Goal: Information Seeking & Learning: Learn about a topic

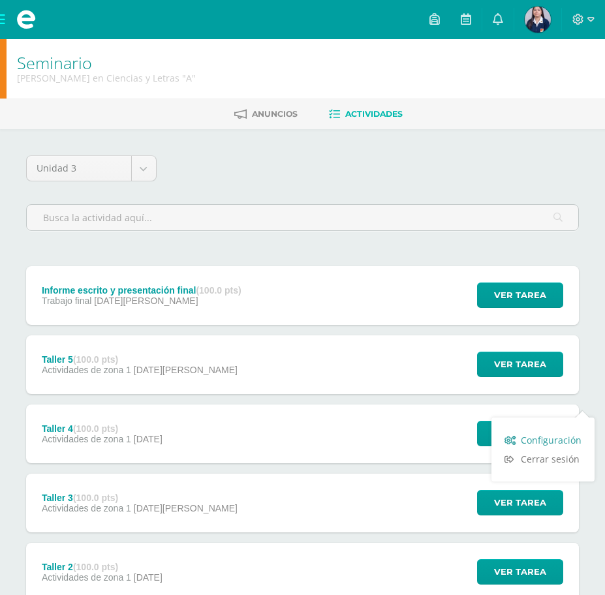
scroll to position [370, 0]
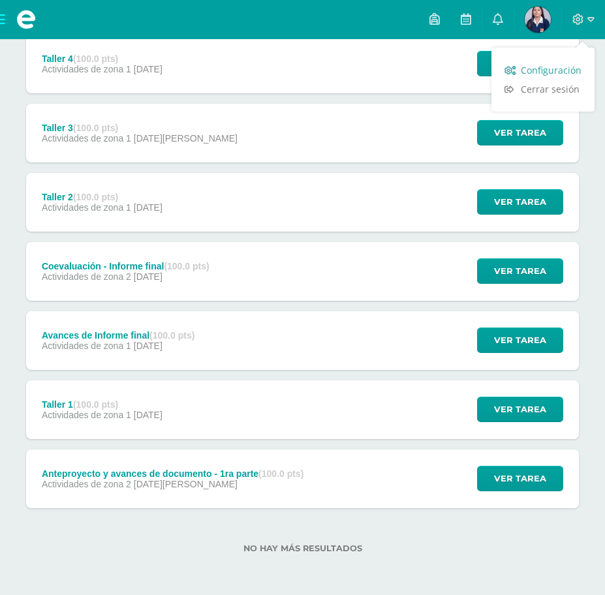
click at [566, 78] on link "Configuración" at bounding box center [542, 70] width 103 height 19
click at [584, 18] on span at bounding box center [583, 19] width 22 height 14
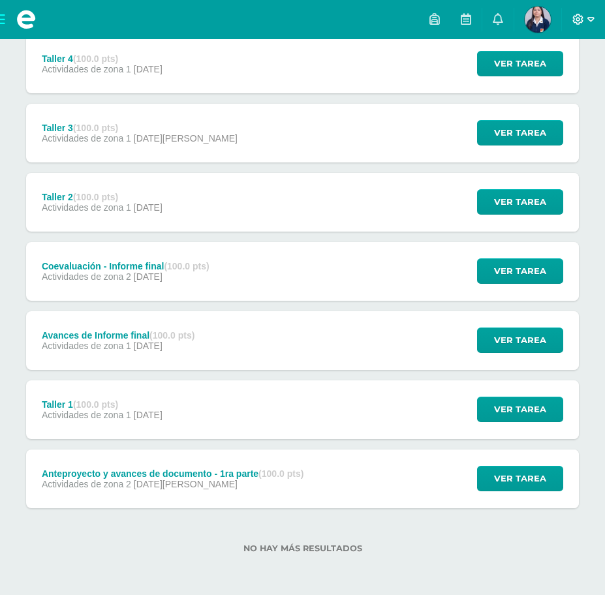
click at [585, 20] on span at bounding box center [583, 19] width 22 height 14
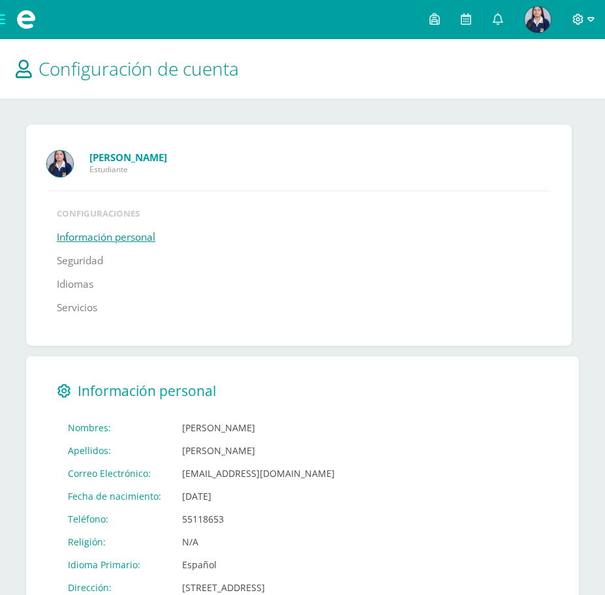
click at [580, 23] on icon at bounding box center [578, 20] width 12 height 12
click at [555, 87] on span "Cerrar sesión" at bounding box center [550, 89] width 59 height 12
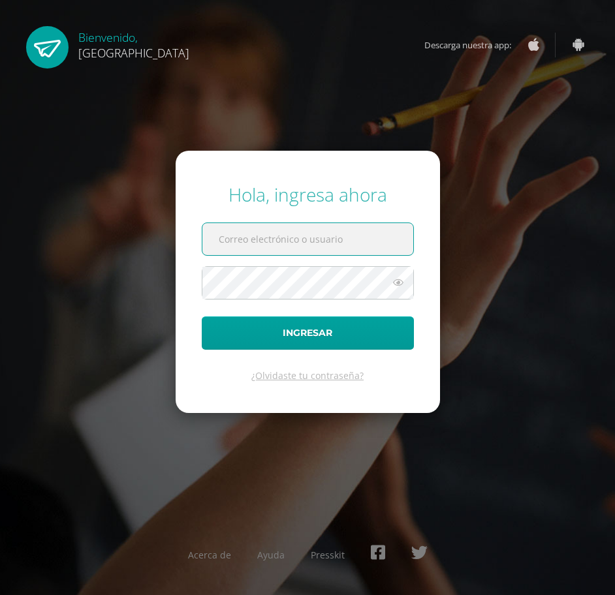
type input "[EMAIL_ADDRESS][DOMAIN_NAME]"
drag, startPoint x: 360, startPoint y: 248, endPoint x: 142, endPoint y: 234, distance: 219.0
click at [202, 234] on input "2020817@colegiobelga.edu.gt" at bounding box center [307, 239] width 211 height 32
type input "2019307@colegiobelga.edu.gt"
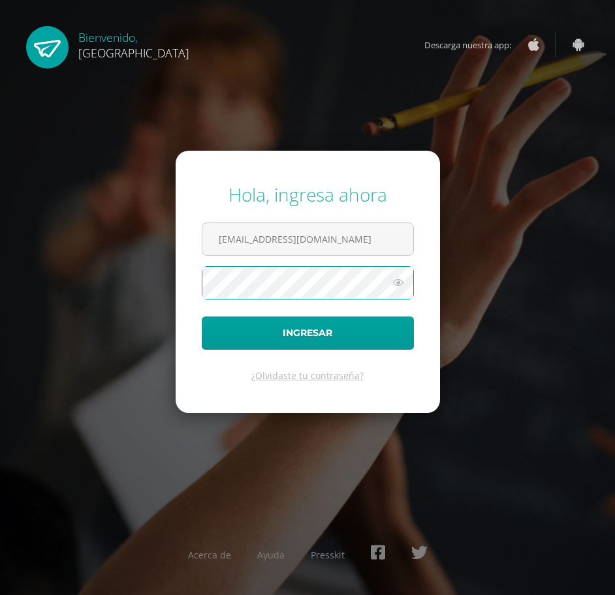
click at [114, 275] on div "Hola, ingresa ahora 2019307@colegiobelga.edu.gt Ingresar ¿Olvidaste tu contrase…" at bounding box center [307, 298] width 615 height 252
click at [202, 316] on button "Ingresar" at bounding box center [308, 332] width 212 height 33
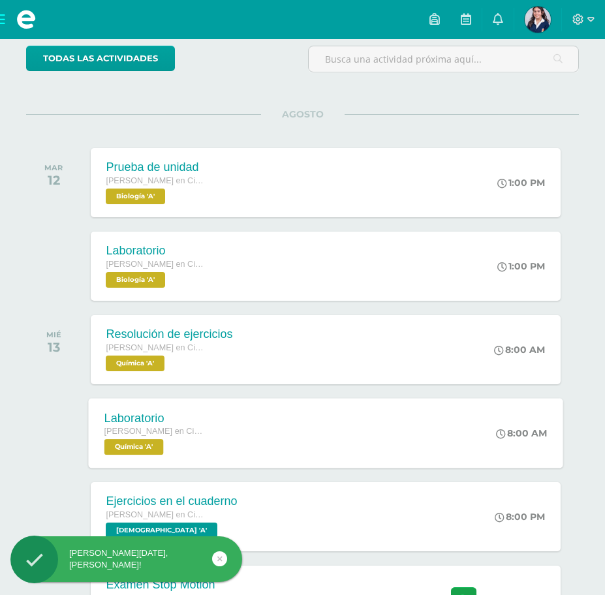
scroll to position [196, 0]
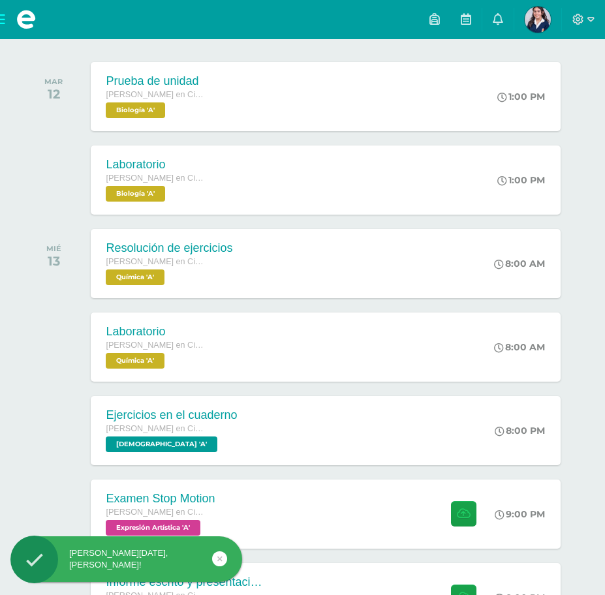
click at [1, 23] on span at bounding box center [26, 19] width 52 height 39
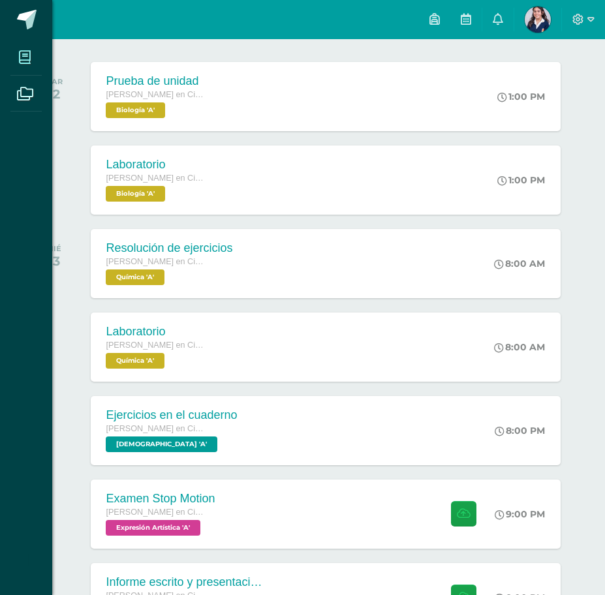
click at [20, 52] on icon at bounding box center [25, 57] width 12 height 13
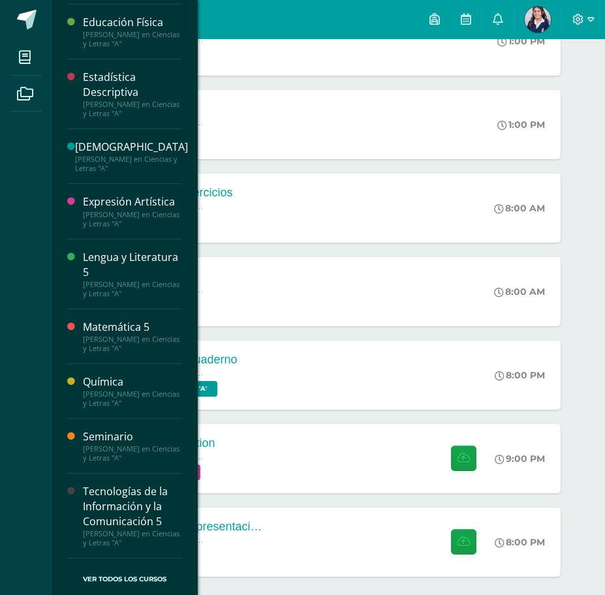
scroll to position [307, 0]
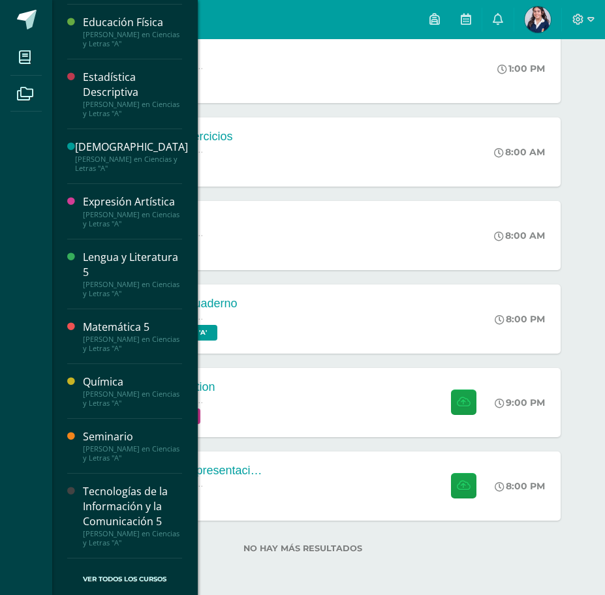
click at [123, 439] on div "Seminario" at bounding box center [132, 436] width 99 height 15
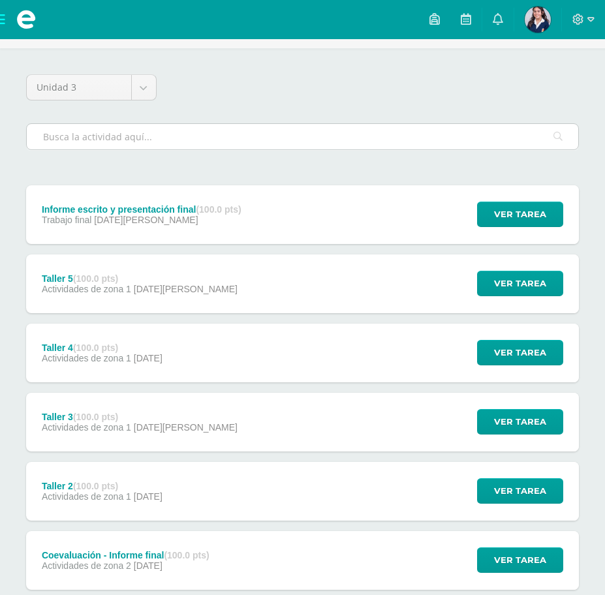
scroll to position [65, 0]
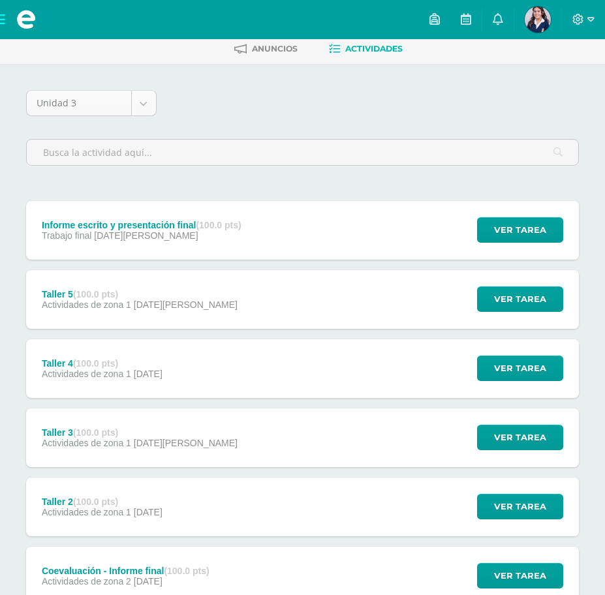
click at [140, 97] on body "Mis cursos Archivos Cerrar panel Asesoría [PERSON_NAME] en Ciencias y Letras "A…" at bounding box center [302, 417] width 605 height 965
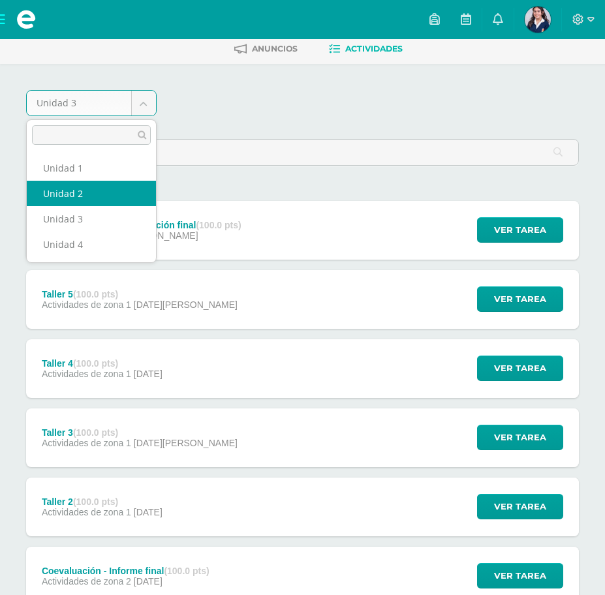
select select "Unidad 2"
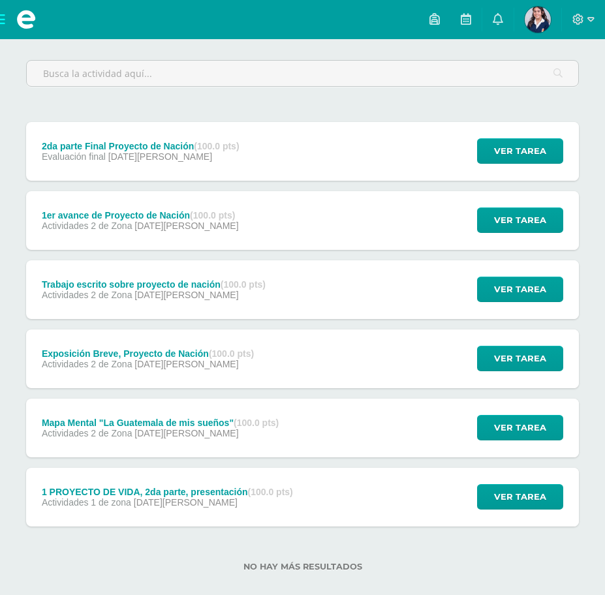
scroll to position [162, 0]
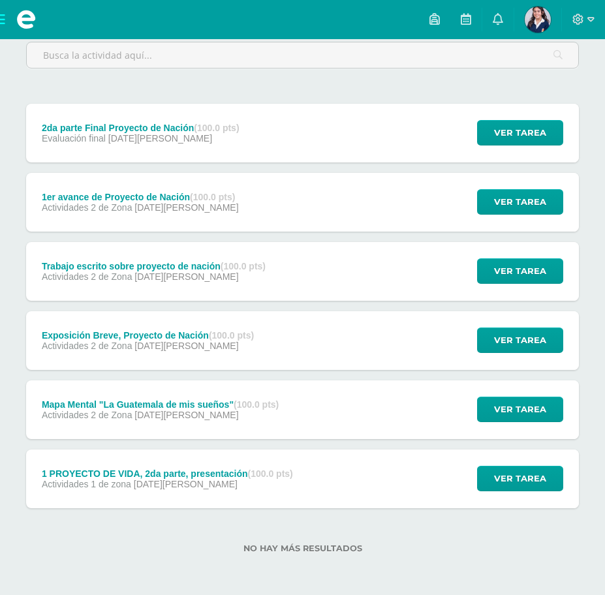
click at [314, 134] on div "2da parte Final Proyecto de Nación (100.0 pts) Evaluación final [DATE][PERSON_N…" at bounding box center [302, 133] width 553 height 59
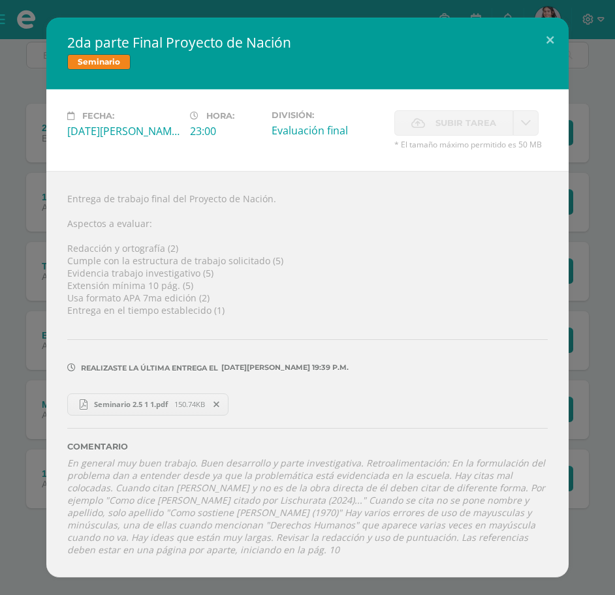
click at [147, 409] on span "Seminario 2.5 1 1.pdf" at bounding box center [130, 404] width 87 height 10
click at [549, 46] on button at bounding box center [549, 40] width 37 height 44
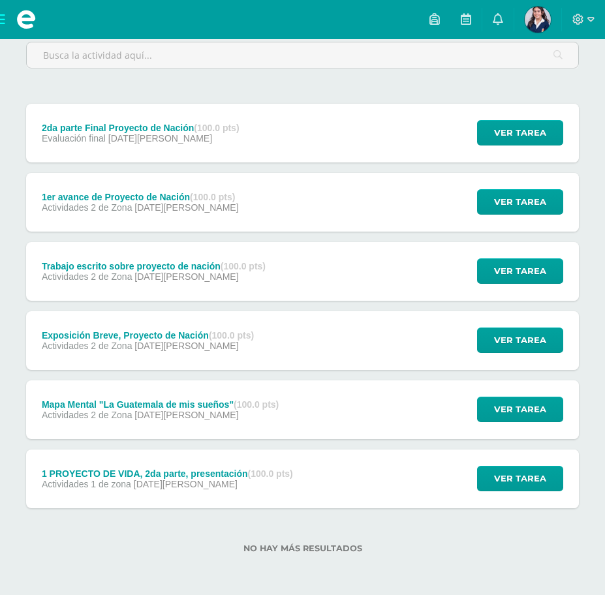
scroll to position [0, 0]
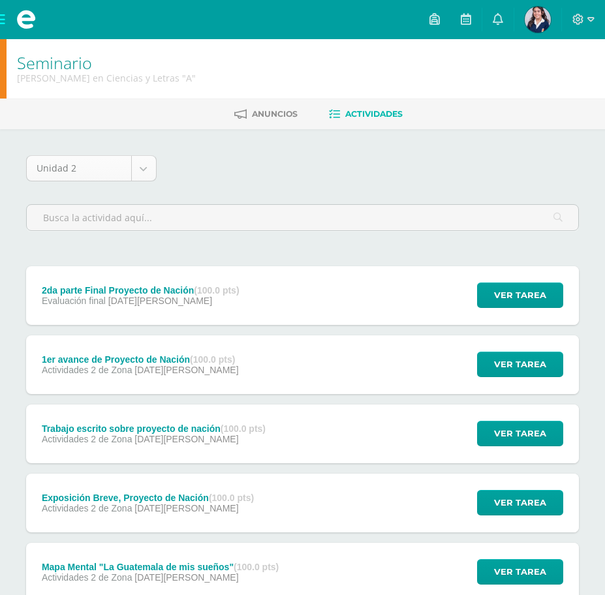
click at [154, 166] on body "Mis cursos Archivos Cerrar panel Asesoría Quinto Quinto Bachillerato en Ciencia…" at bounding box center [302, 379] width 605 height 758
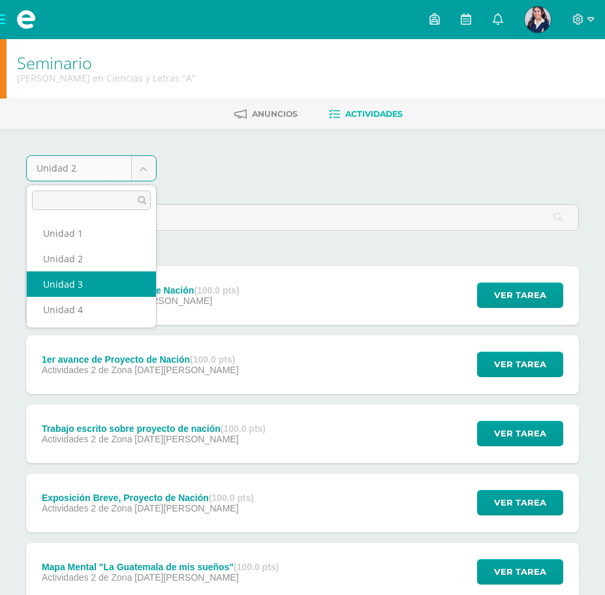
select select "Unidad 3"
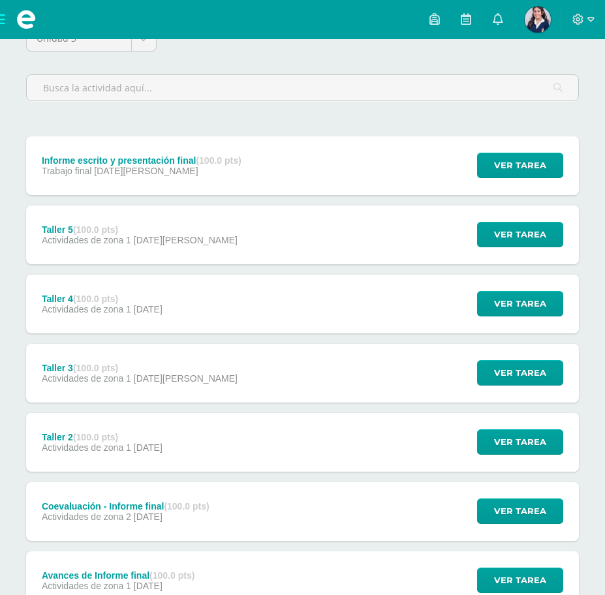
scroll to position [131, 0]
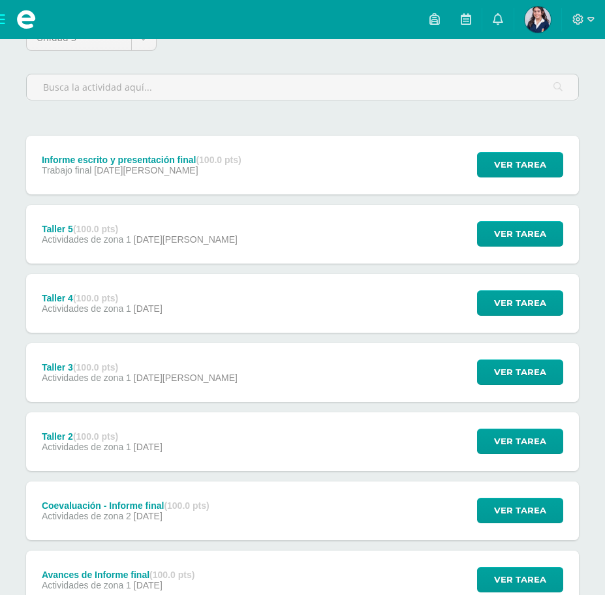
click at [295, 155] on div "Informe escrito y presentación final (100.0 pts) Trabajo final [DATE][PERSON_NA…" at bounding box center [302, 165] width 553 height 59
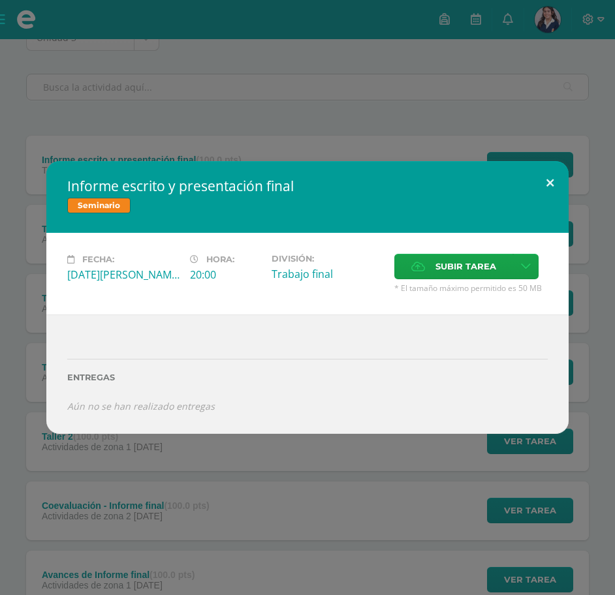
click at [544, 184] on button at bounding box center [549, 183] width 37 height 44
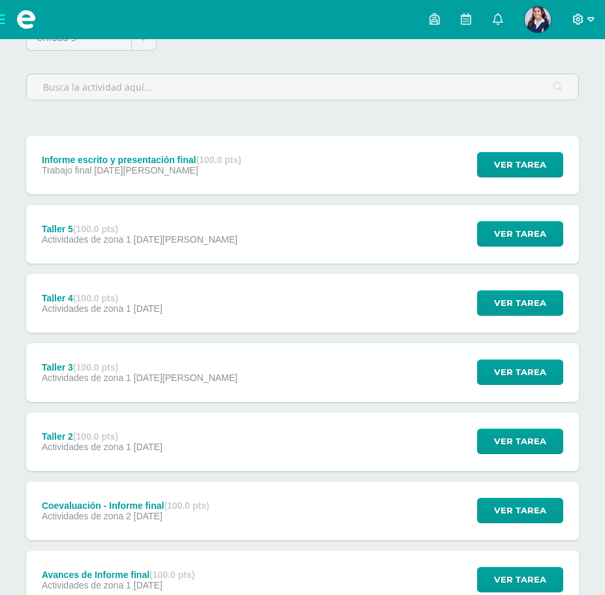
click at [574, 25] on icon at bounding box center [578, 20] width 12 height 12
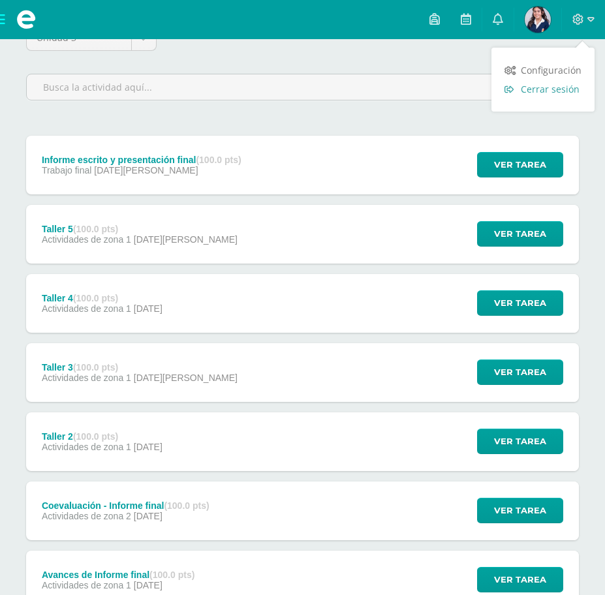
click at [552, 87] on span "Cerrar sesión" at bounding box center [550, 89] width 59 height 12
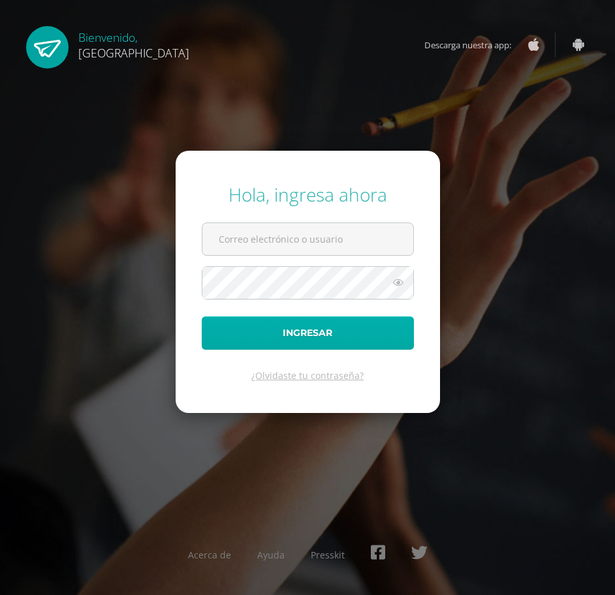
type input "2020817@colegiobelga.edu.gt"
click at [375, 342] on button "Ingresar" at bounding box center [308, 332] width 212 height 33
